Goal: Task Accomplishment & Management: Manage account settings

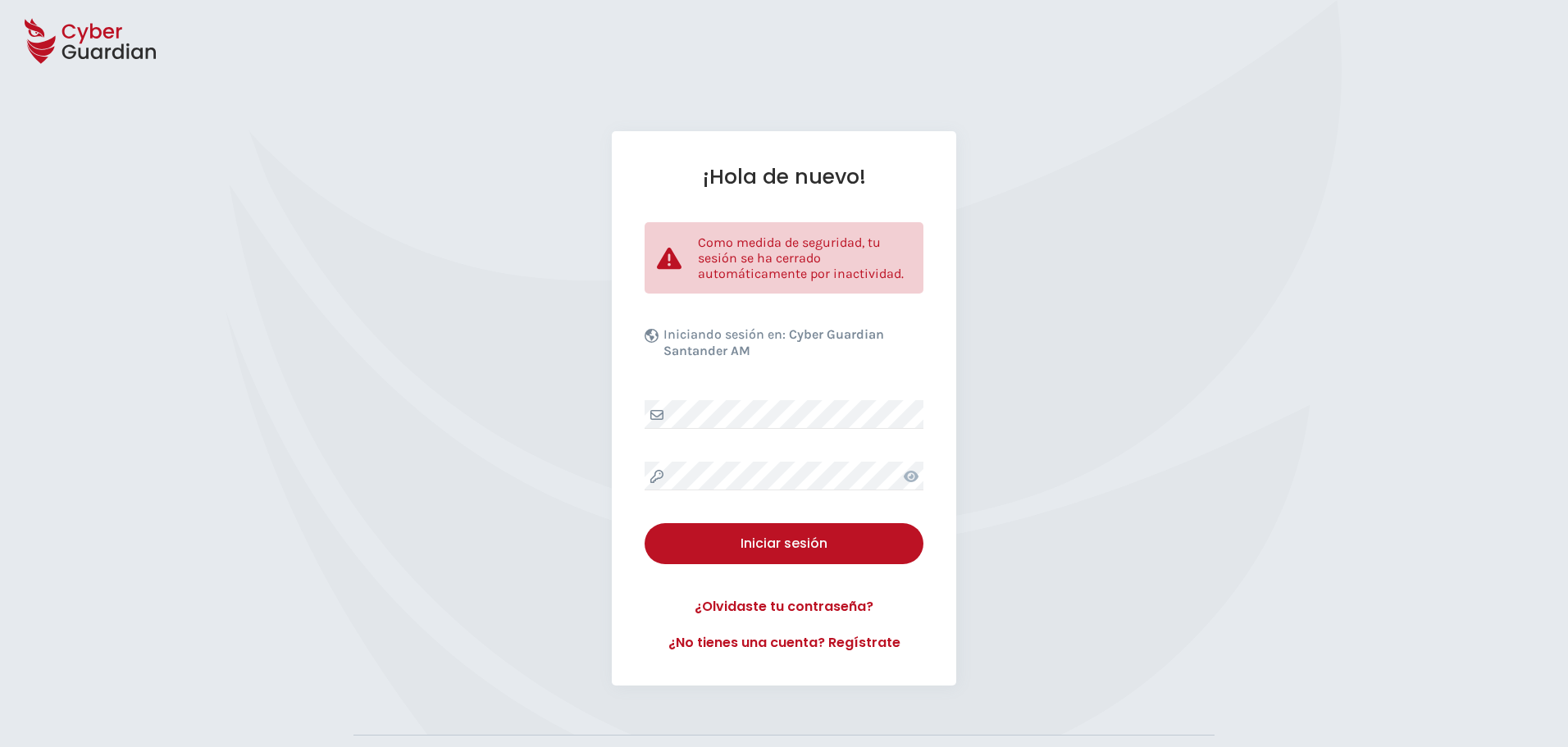
click at [768, 395] on div "¡Hola de nuevo! Como medida de seguridad, tu sesión se ha cerrado automáticamen…" at bounding box center [784, 408] width 345 height 554
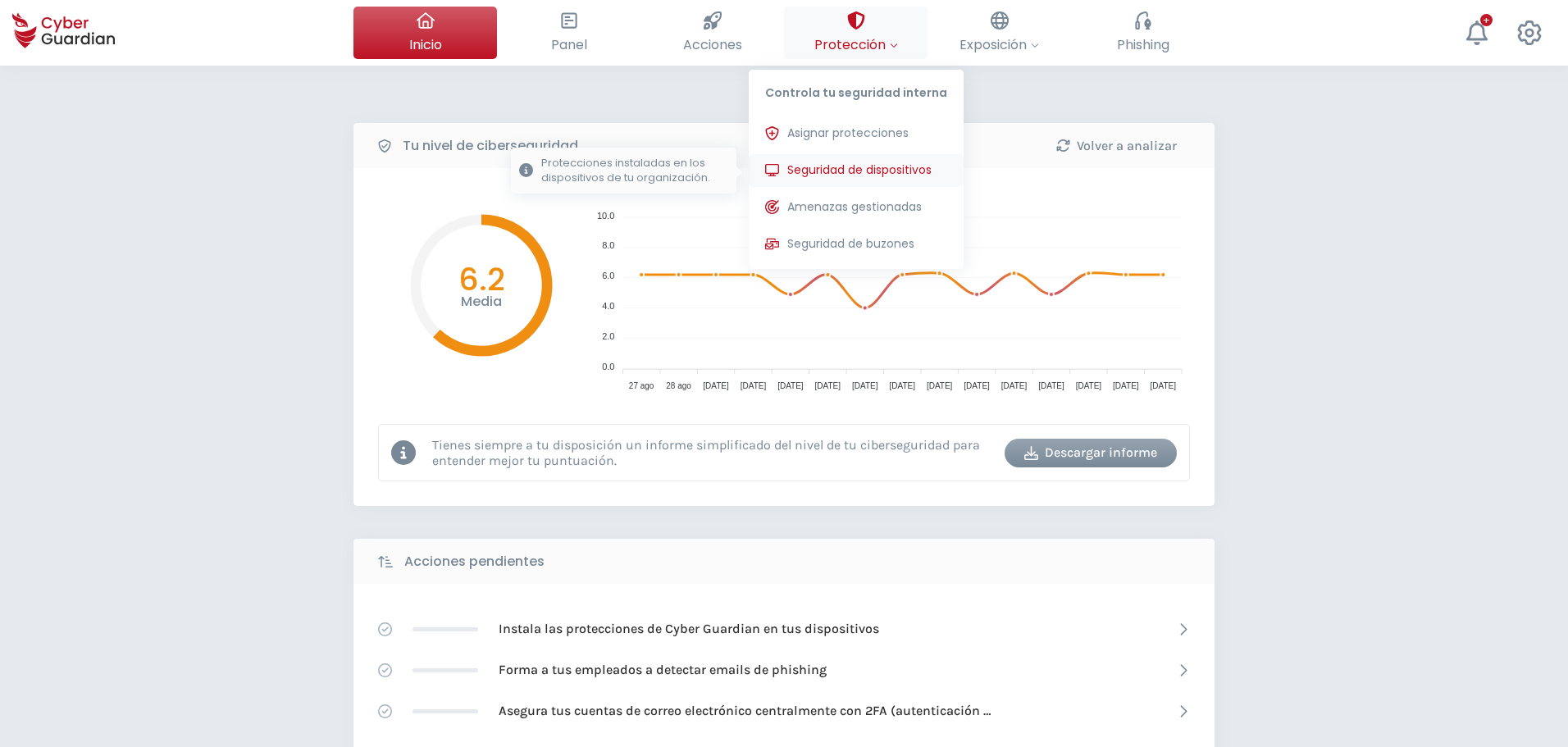
click at [860, 174] on span "Seguridad de dispositivos" at bounding box center [859, 170] width 144 height 17
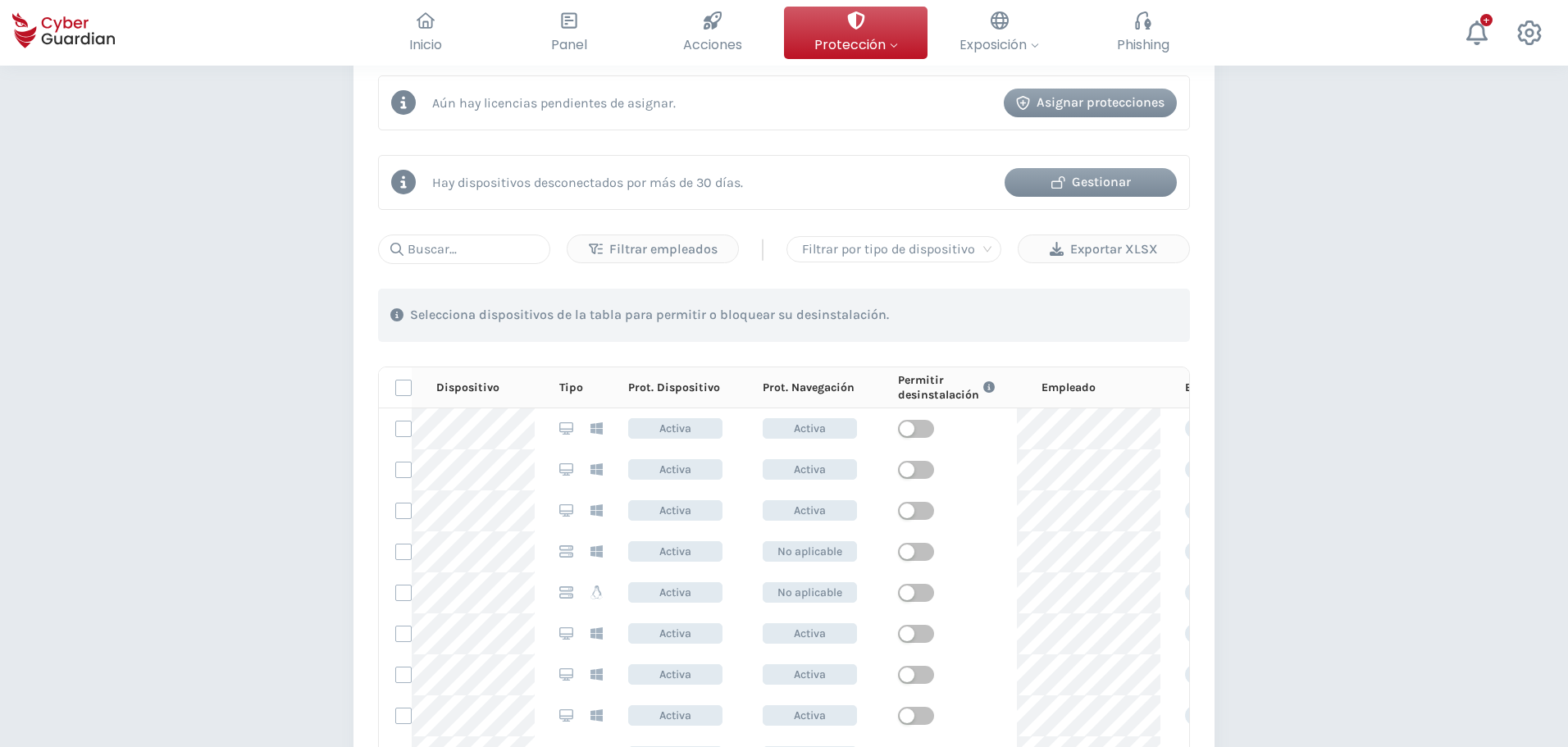
scroll to position [738, 0]
click at [1088, 181] on div "Gestionar" at bounding box center [1090, 179] width 148 height 20
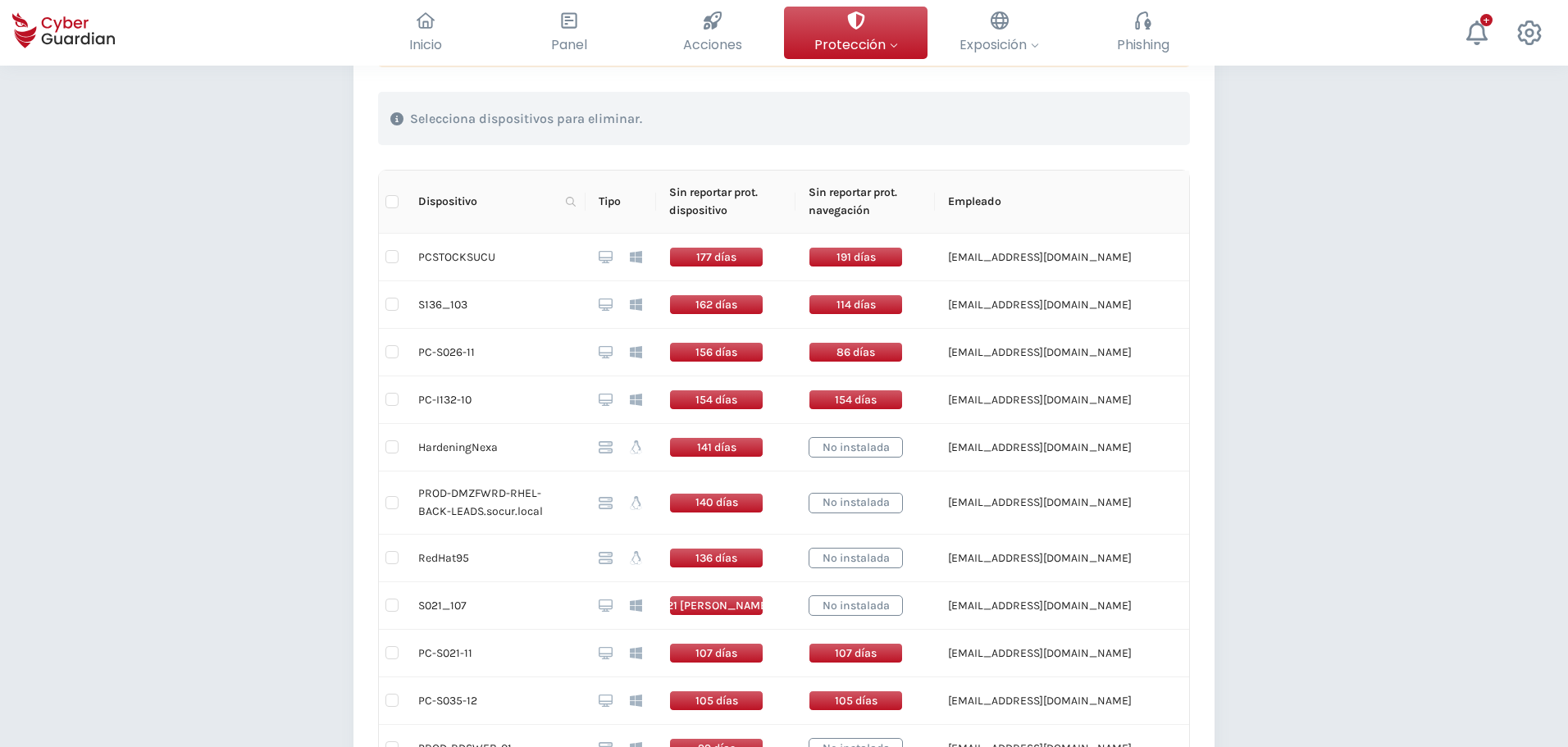
scroll to position [410, 0]
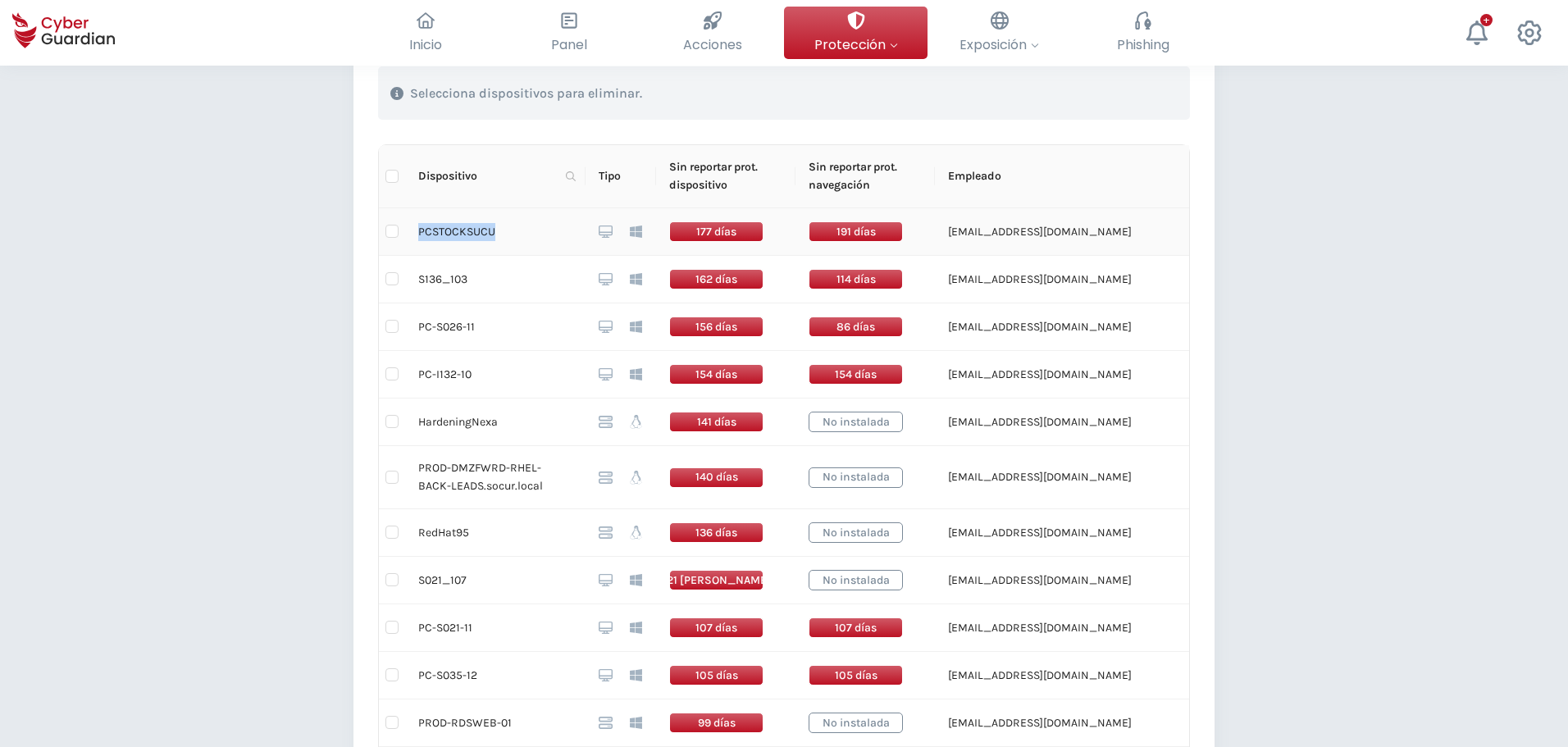
drag, startPoint x: 514, startPoint y: 229, endPoint x: 418, endPoint y: 235, distance: 96.2
click at [418, 235] on td "PCSTOCKSUCU" at bounding box center [495, 231] width 180 height 47
click at [1291, 315] on div "Volver Dispositivos desconectados por más de 30 días (28) En esta tabla se mues…" at bounding box center [784, 607] width 1568 height 1903
